Goal: Obtain resource: Download file/media

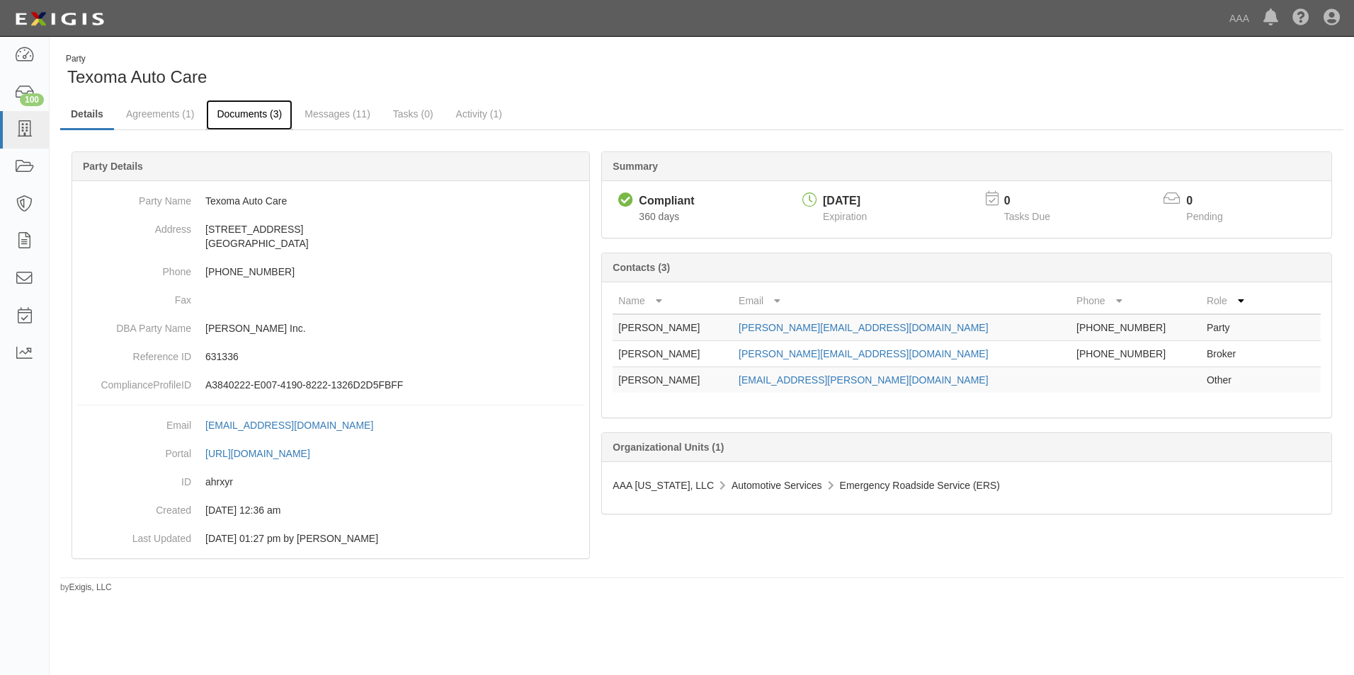
click at [258, 115] on link "Documents (3)" at bounding box center [249, 115] width 86 height 30
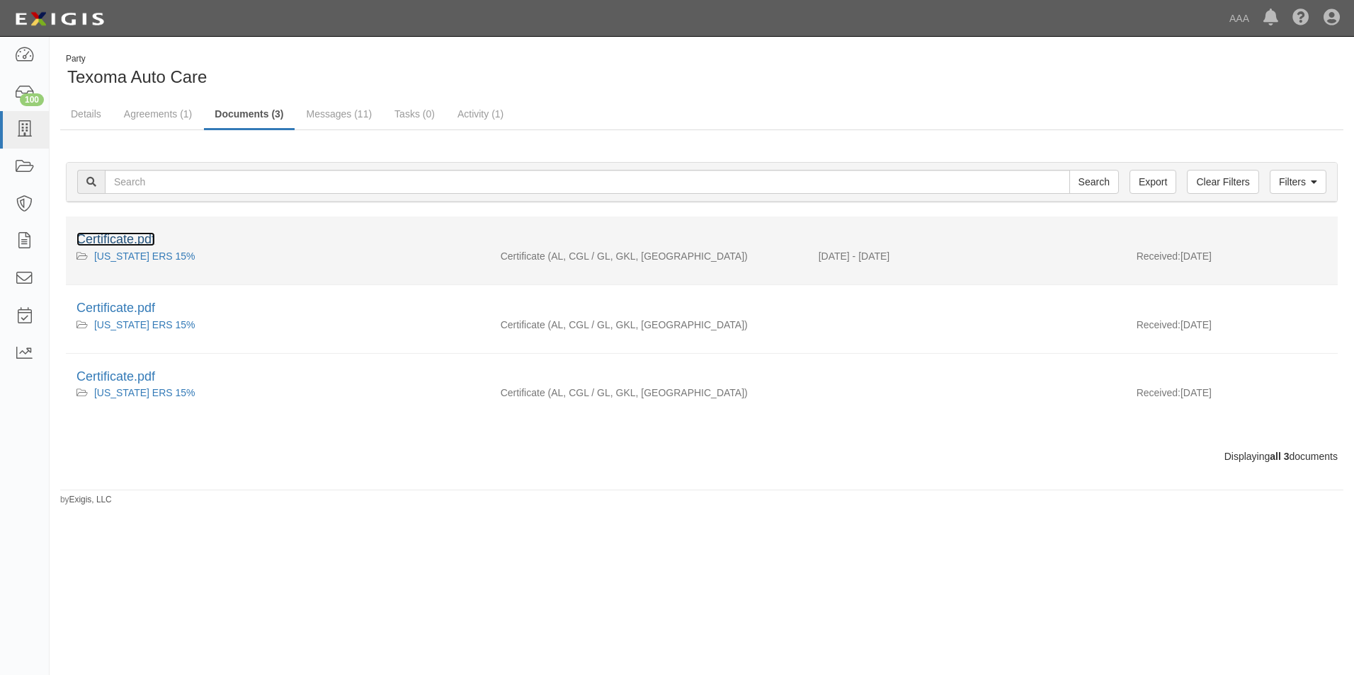
click at [133, 237] on link "Certificate.pdf" at bounding box center [115, 239] width 79 height 14
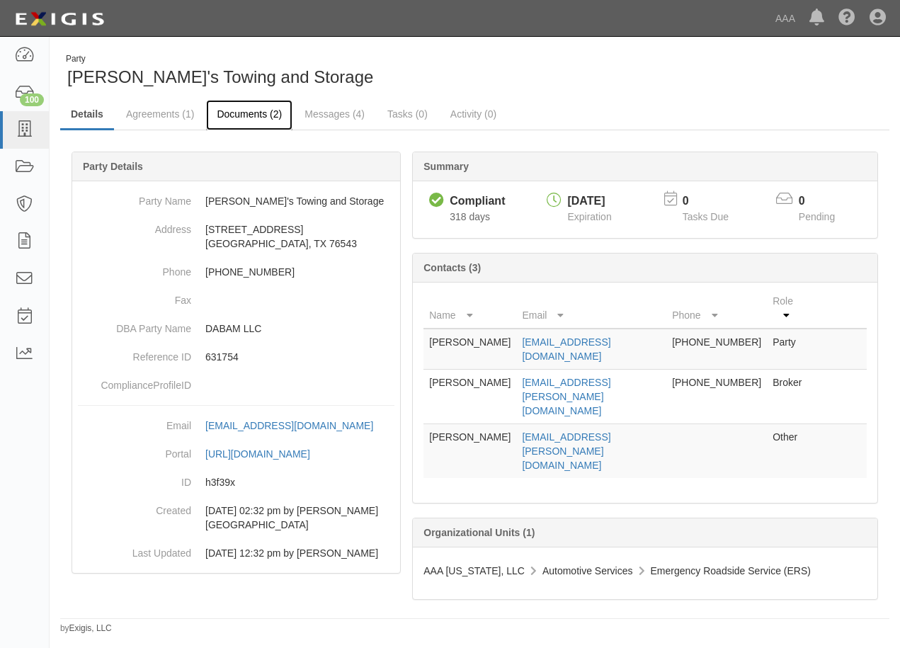
click at [239, 112] on link "Documents (2)" at bounding box center [249, 115] width 86 height 30
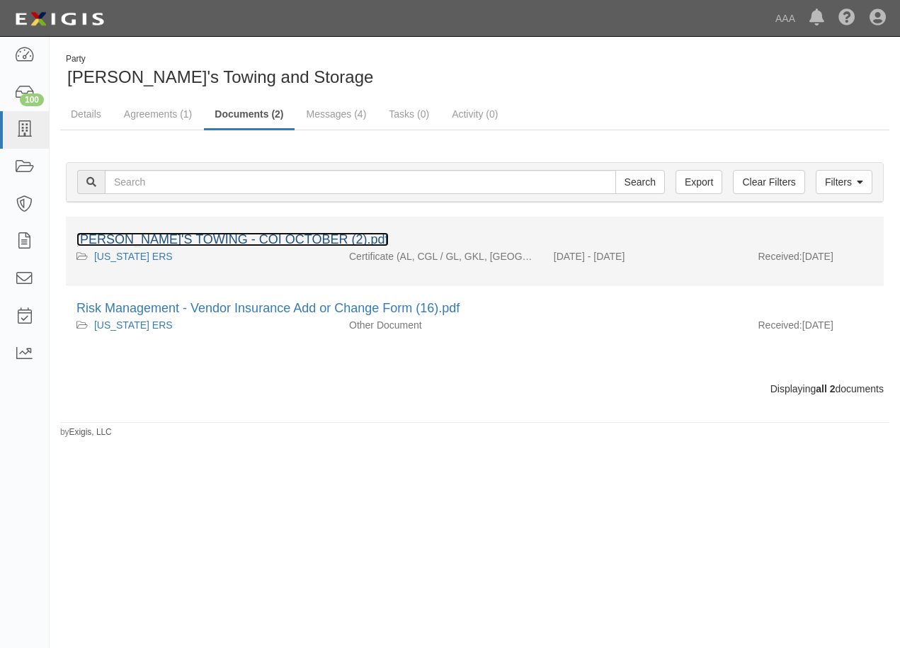
click at [153, 241] on link "[PERSON_NAME]'S TOWING - COI OCTOBER (2).pdf" at bounding box center [232, 239] width 312 height 14
